Goal: Task Accomplishment & Management: Use online tool/utility

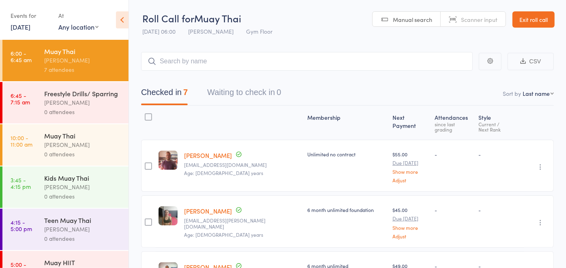
click at [72, 93] on div "Freestyle Drills/ Sparring" at bounding box center [82, 93] width 77 height 9
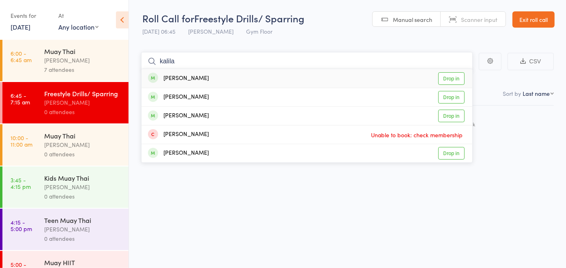
type input "kalila"
click at [452, 79] on link "Drop in" at bounding box center [451, 78] width 26 height 13
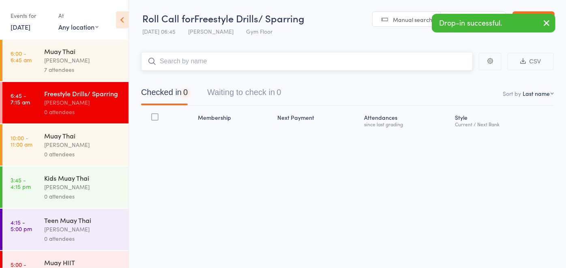
click at [368, 65] on input "search" at bounding box center [307, 61] width 332 height 19
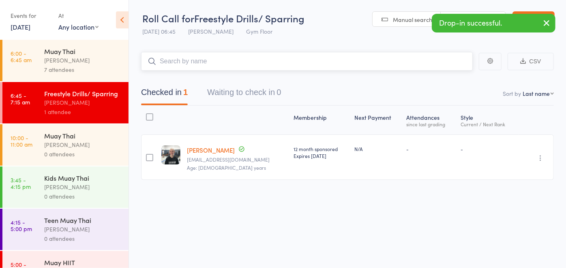
click at [257, 61] on input "search" at bounding box center [307, 61] width 332 height 19
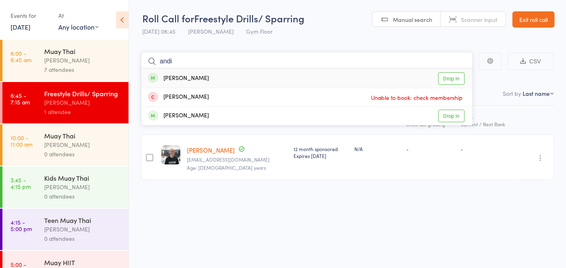
type input "andi"
click at [452, 77] on link "Drop in" at bounding box center [451, 78] width 26 height 13
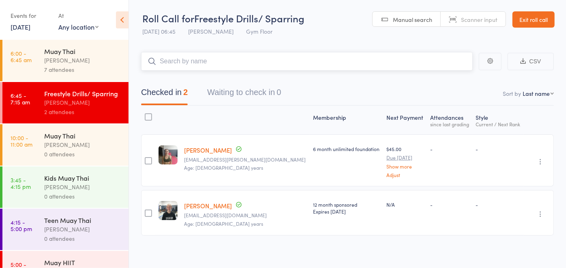
click at [289, 64] on input "search" at bounding box center [307, 61] width 332 height 19
click at [199, 62] on input "search" at bounding box center [307, 61] width 332 height 19
click at [426, 89] on nav "Checked in 2 Waiting to check in 0" at bounding box center [347, 94] width 432 height 21
